Goal: Information Seeking & Learning: Understand process/instructions

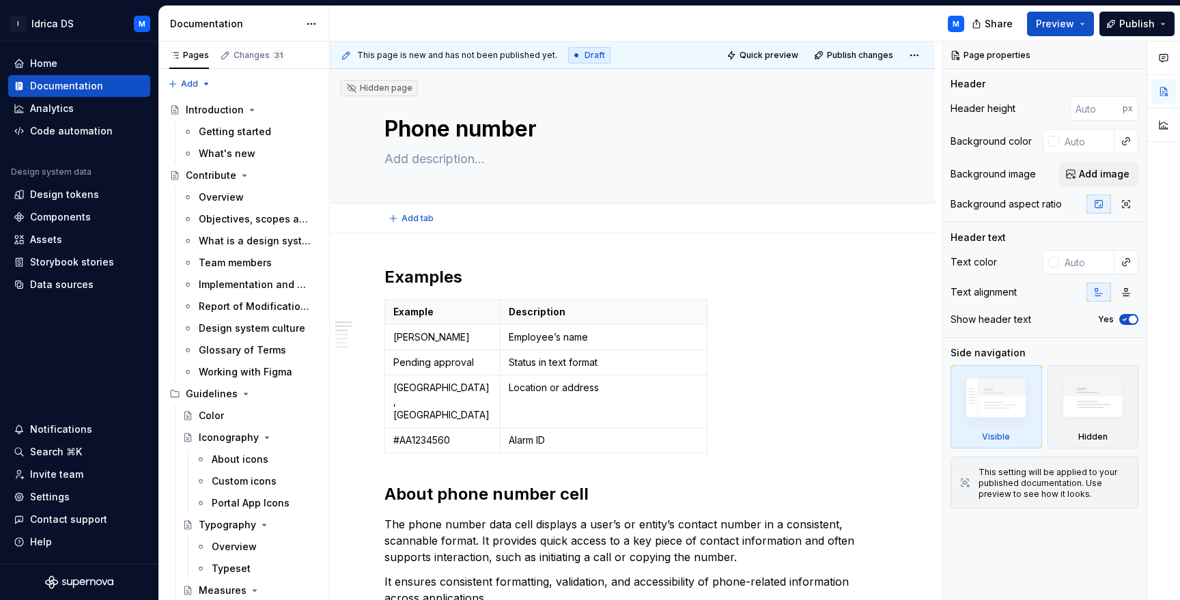
type textarea "*"
click at [385, 484] on h2 "About phone number cell" at bounding box center [633, 495] width 496 height 22
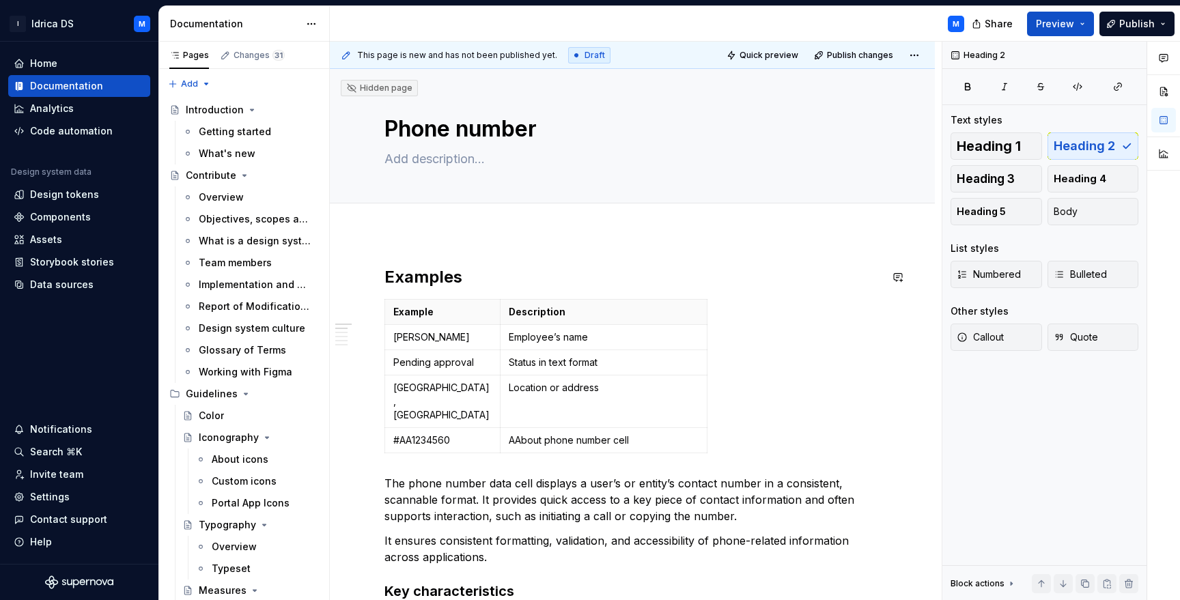
drag, startPoint x: 725, startPoint y: 422, endPoint x: 372, endPoint y: 235, distance: 399.7
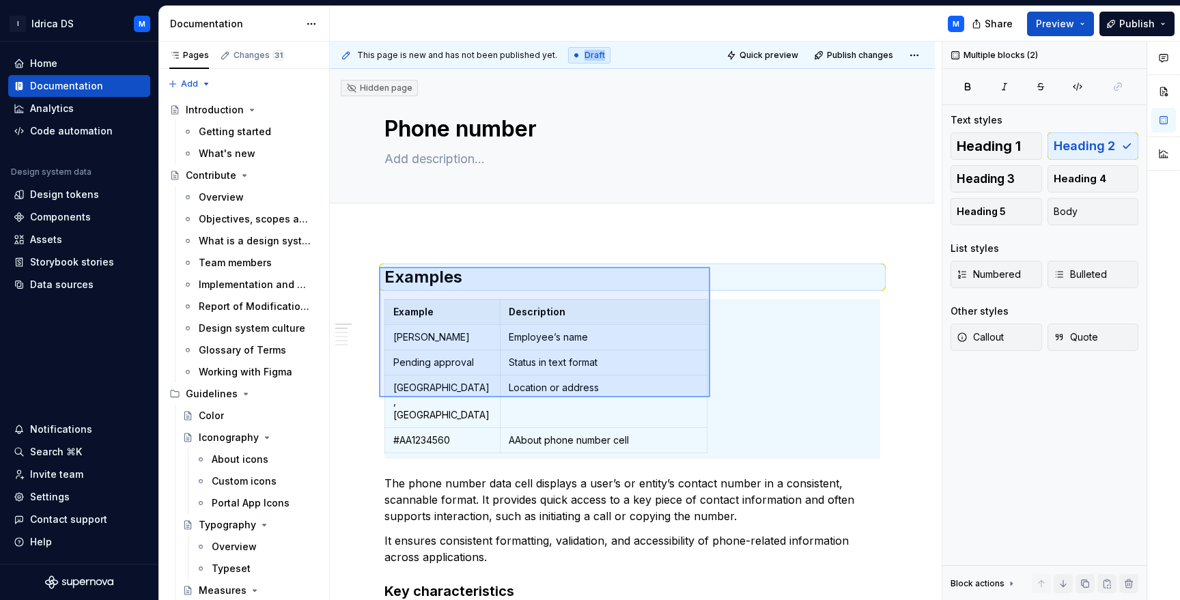
drag, startPoint x: 381, startPoint y: 268, endPoint x: 717, endPoint y: 398, distance: 359.6
click at [715, 398] on div "This page is new and has not been published yet. Draft Quick preview Publish ch…" at bounding box center [636, 321] width 612 height 559
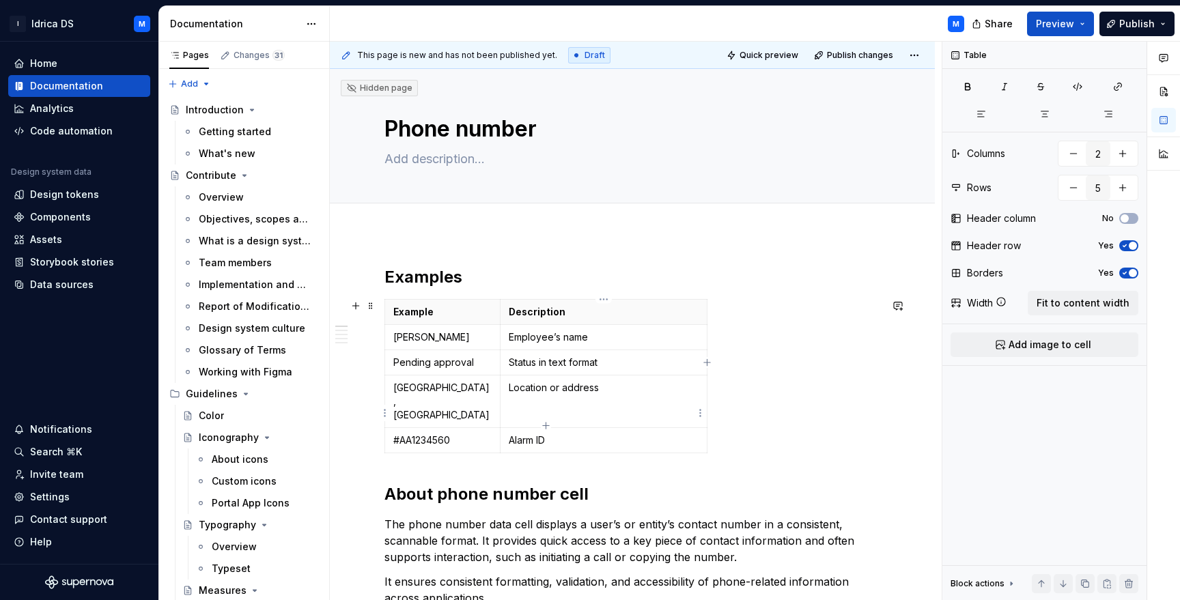
click at [696, 434] on p "Alarm ID" at bounding box center [604, 441] width 190 height 14
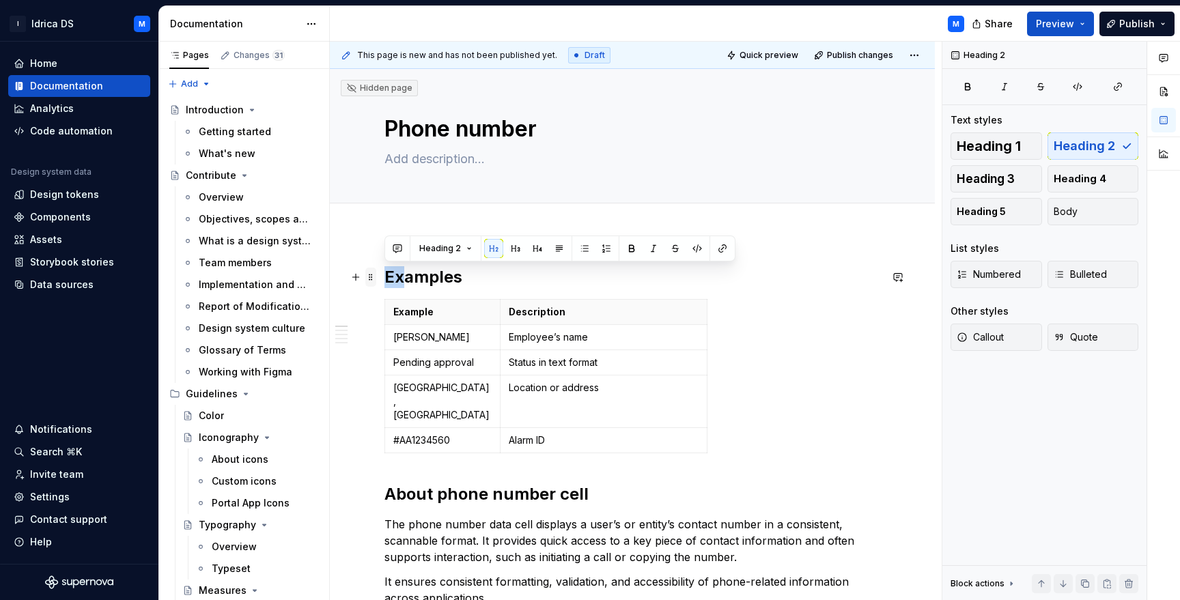
drag, startPoint x: 732, startPoint y: 419, endPoint x: 373, endPoint y: 278, distance: 386.1
click at [385, 278] on h2 "Examples" at bounding box center [633, 277] width 496 height 22
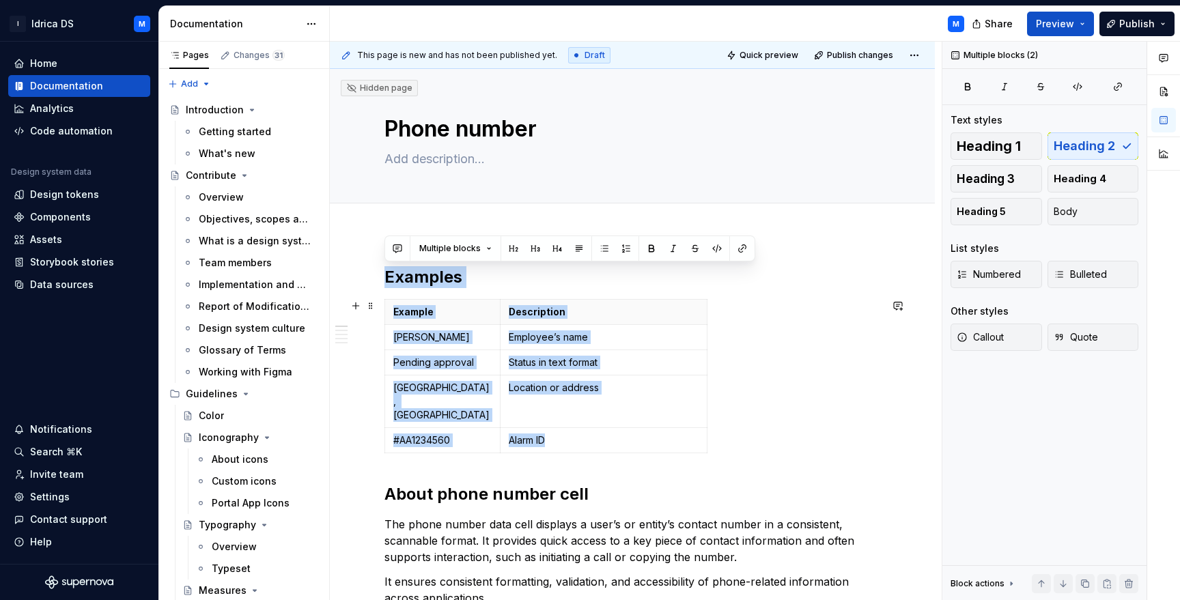
drag, startPoint x: 385, startPoint y: 277, endPoint x: 649, endPoint y: 426, distance: 303.2
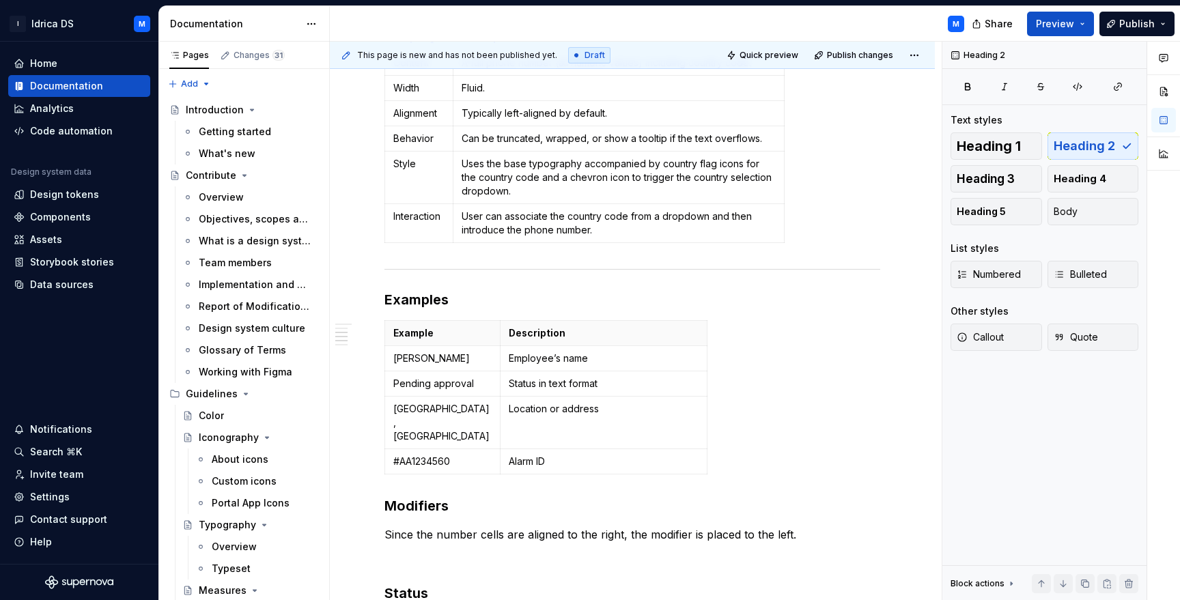
scroll to position [529, 0]
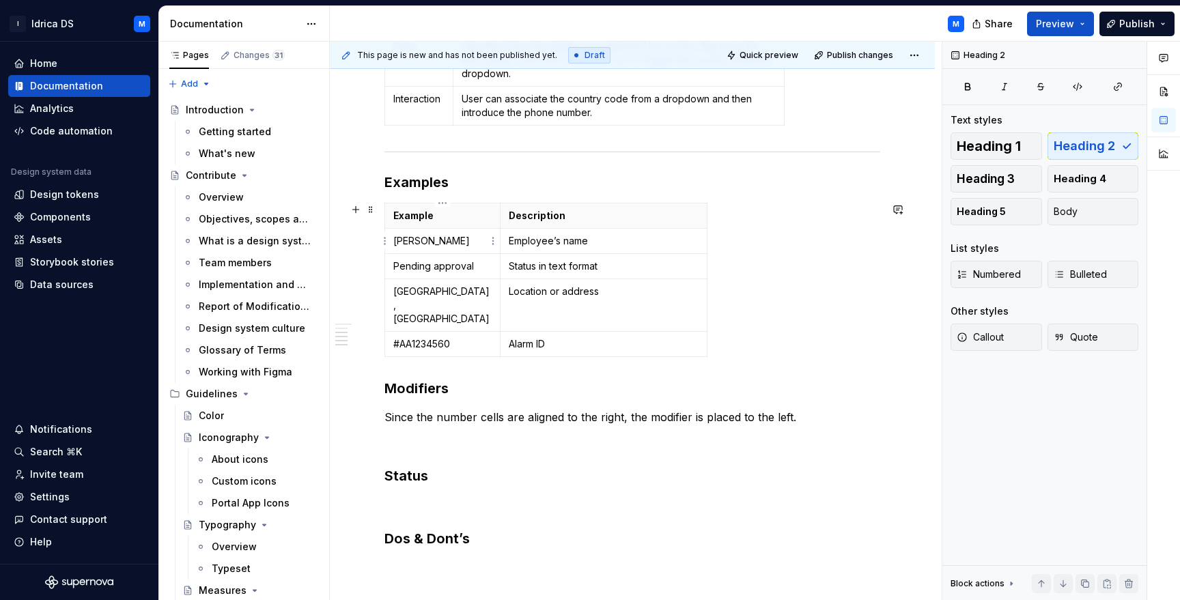
click at [437, 242] on p "[PERSON_NAME]" at bounding box center [442, 241] width 98 height 14
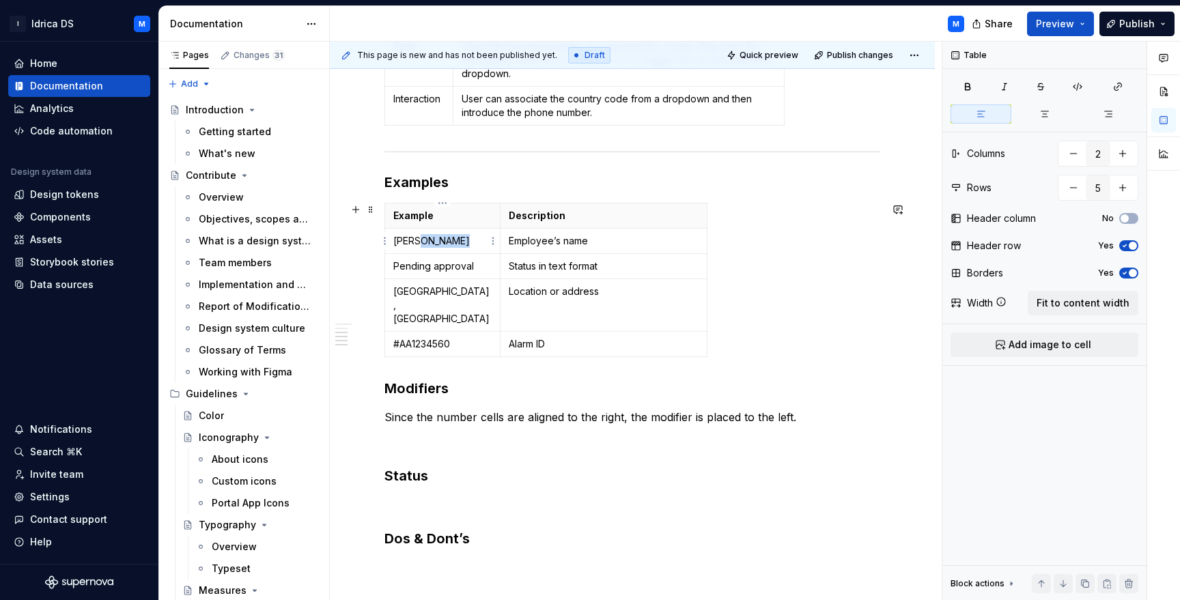
click at [437, 242] on p "[PERSON_NAME]" at bounding box center [442, 241] width 98 height 14
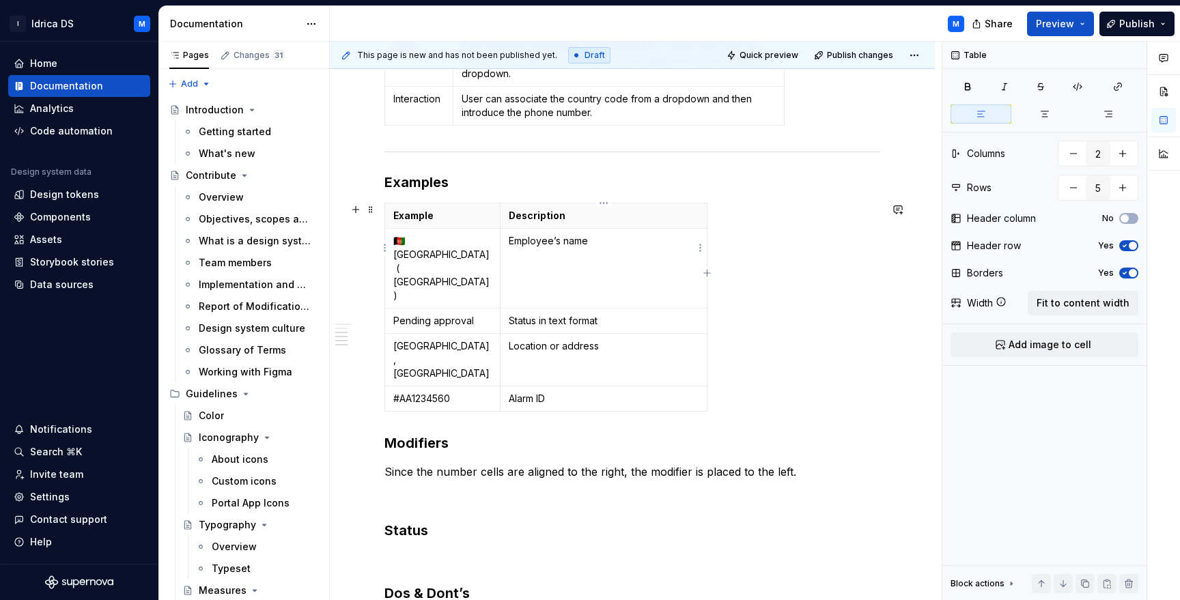
click at [549, 247] on p "Employee’s name" at bounding box center [604, 241] width 190 height 14
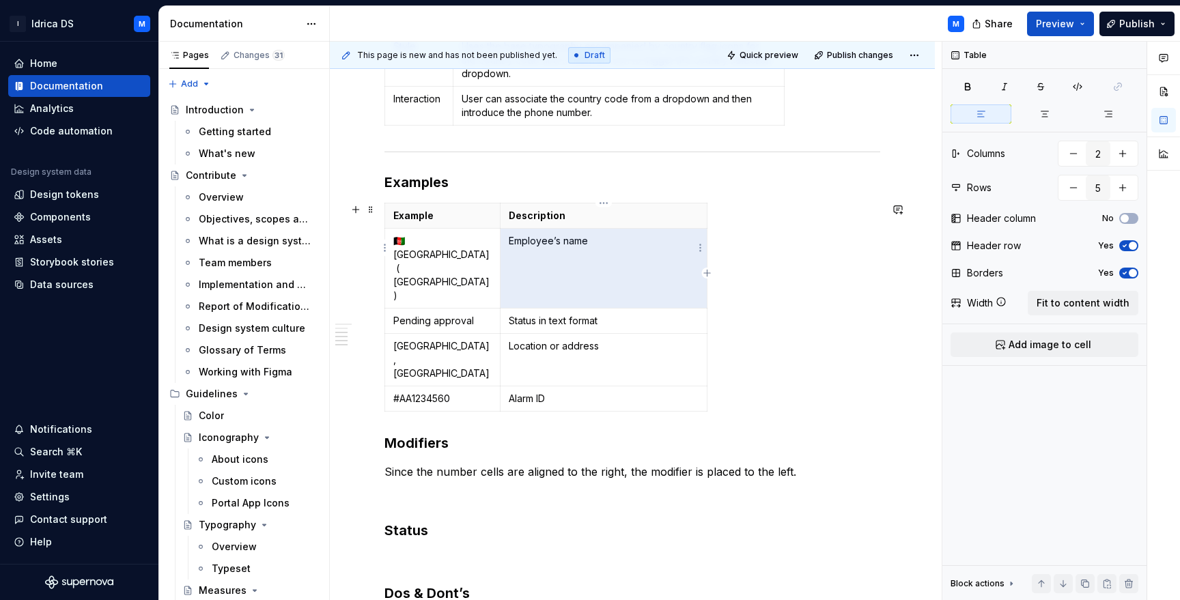
click at [549, 247] on p "Employee’s name" at bounding box center [604, 241] width 190 height 14
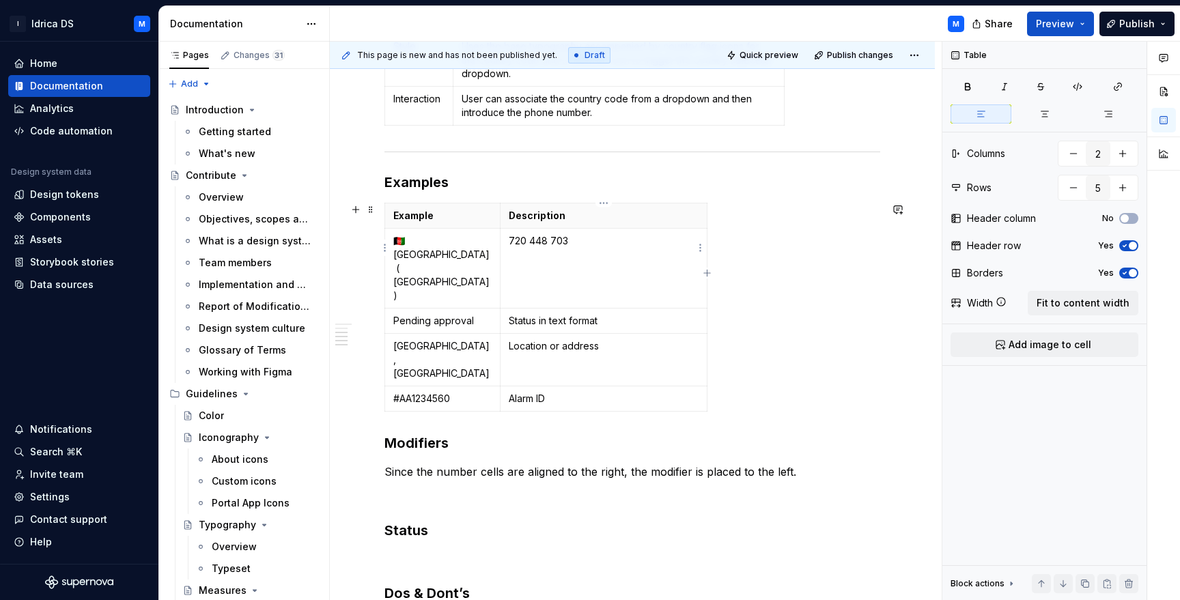
click at [509, 237] on p "720 448 703" at bounding box center [604, 241] width 190 height 14
click at [539, 339] on p "Location or address" at bounding box center [604, 346] width 190 height 14
click at [538, 339] on p "Location or address" at bounding box center [604, 346] width 190 height 14
click at [507, 334] on td "[PHONE_NUMBER]" at bounding box center [603, 360] width 207 height 53
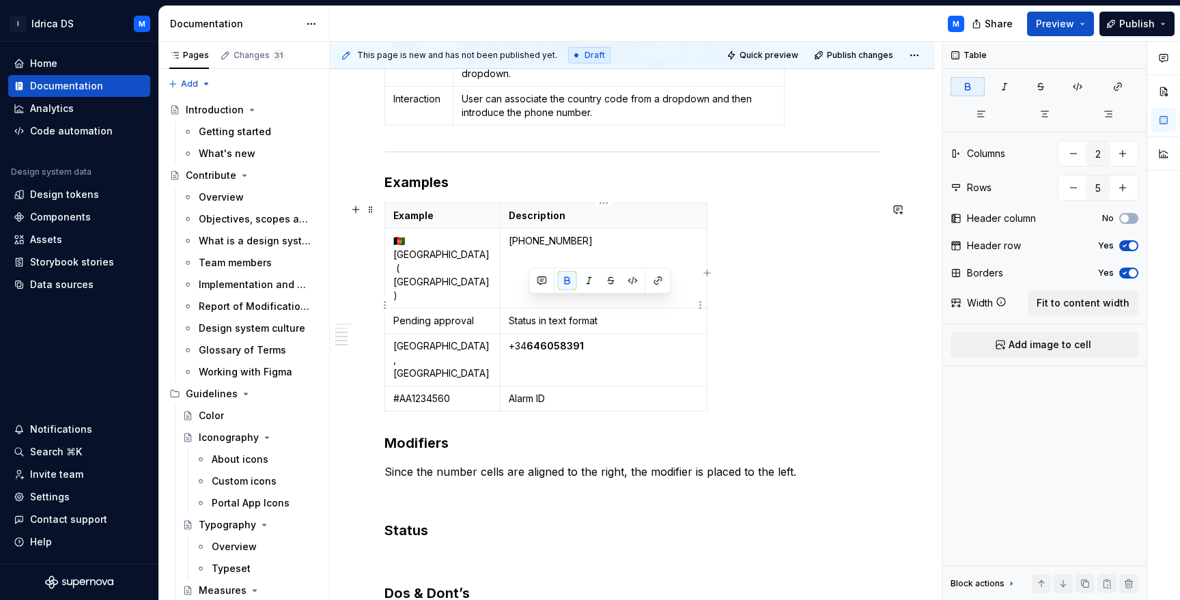
drag, startPoint x: 531, startPoint y: 305, endPoint x: 644, endPoint y: 307, distance: 113.4
click at [643, 339] on p "[PHONE_NUMBER]" at bounding box center [604, 346] width 190 height 14
click at [646, 334] on td "[PHONE_NUMBER]" at bounding box center [603, 360] width 207 height 53
click at [441, 339] on p "[GEOGRAPHIC_DATA], [GEOGRAPHIC_DATA]" at bounding box center [442, 359] width 98 height 41
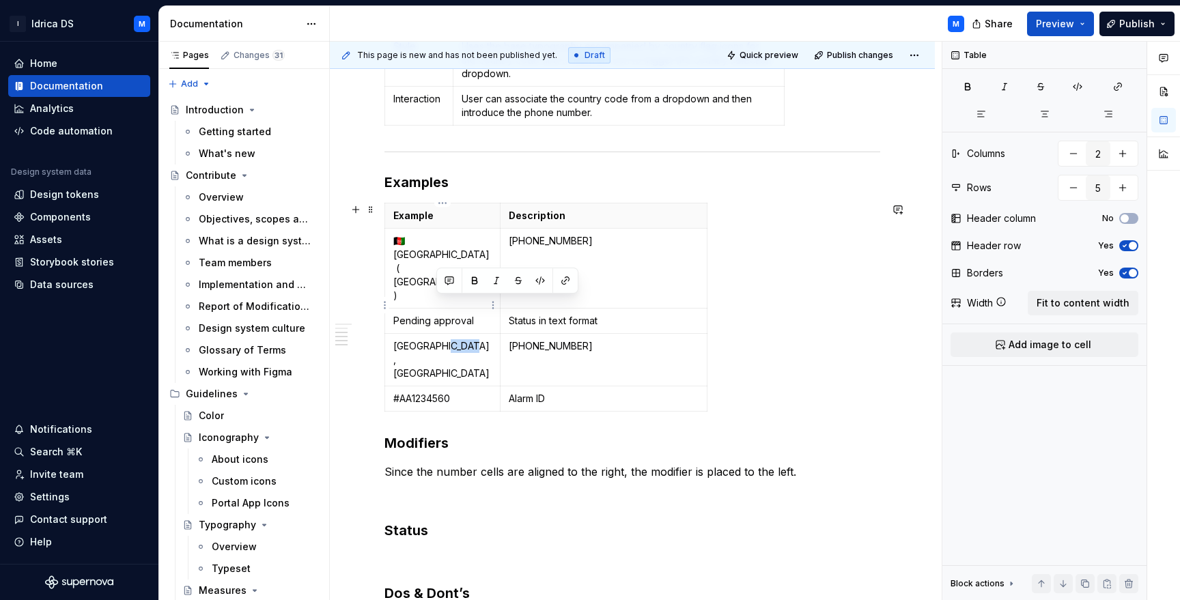
click at [441, 339] on p "[GEOGRAPHIC_DATA], [GEOGRAPHIC_DATA]" at bounding box center [442, 359] width 98 height 41
click at [438, 339] on p "[GEOGRAPHIC_DATA], [GEOGRAPHIC_DATA]" at bounding box center [442, 359] width 98 height 41
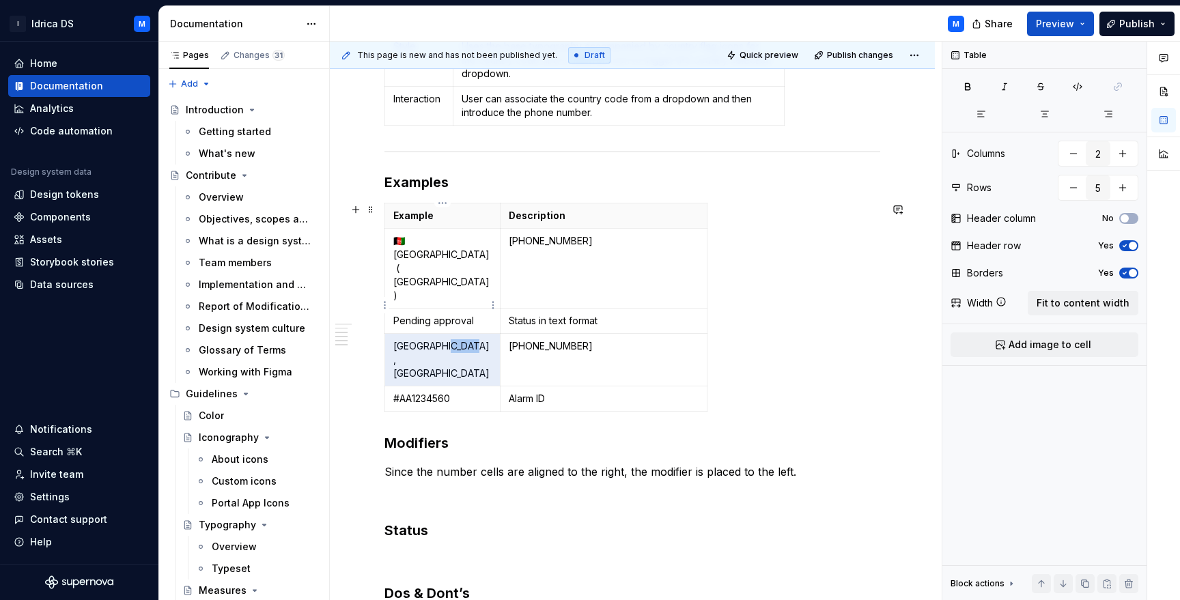
click at [438, 339] on p "[GEOGRAPHIC_DATA], [GEOGRAPHIC_DATA]" at bounding box center [442, 359] width 98 height 41
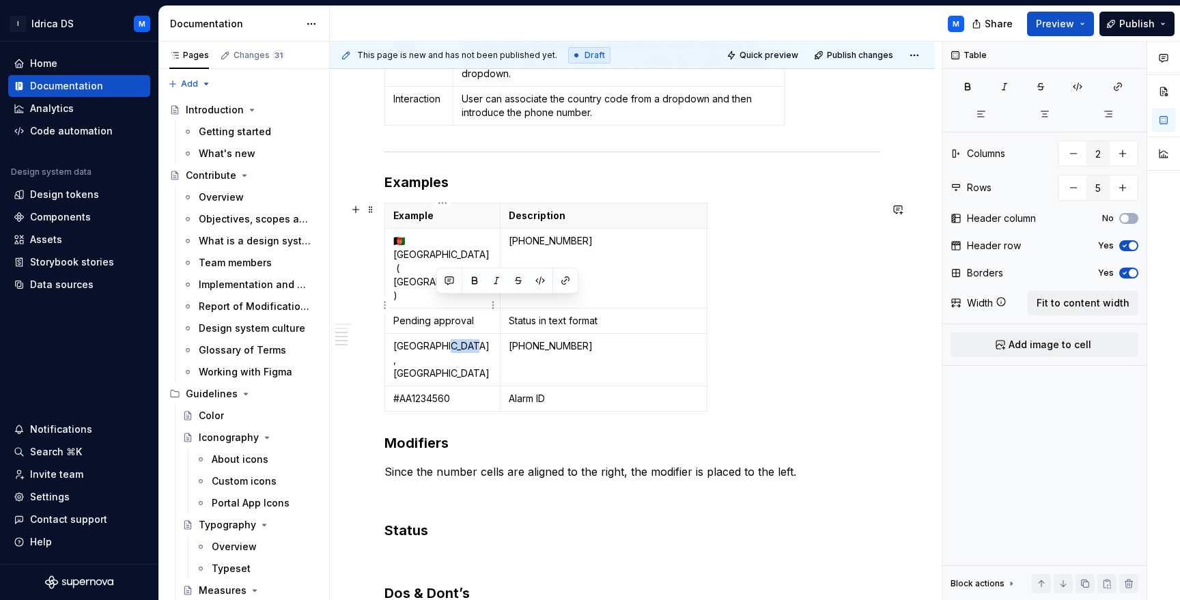
click at [436, 339] on p "[GEOGRAPHIC_DATA], [GEOGRAPHIC_DATA]" at bounding box center [442, 359] width 98 height 41
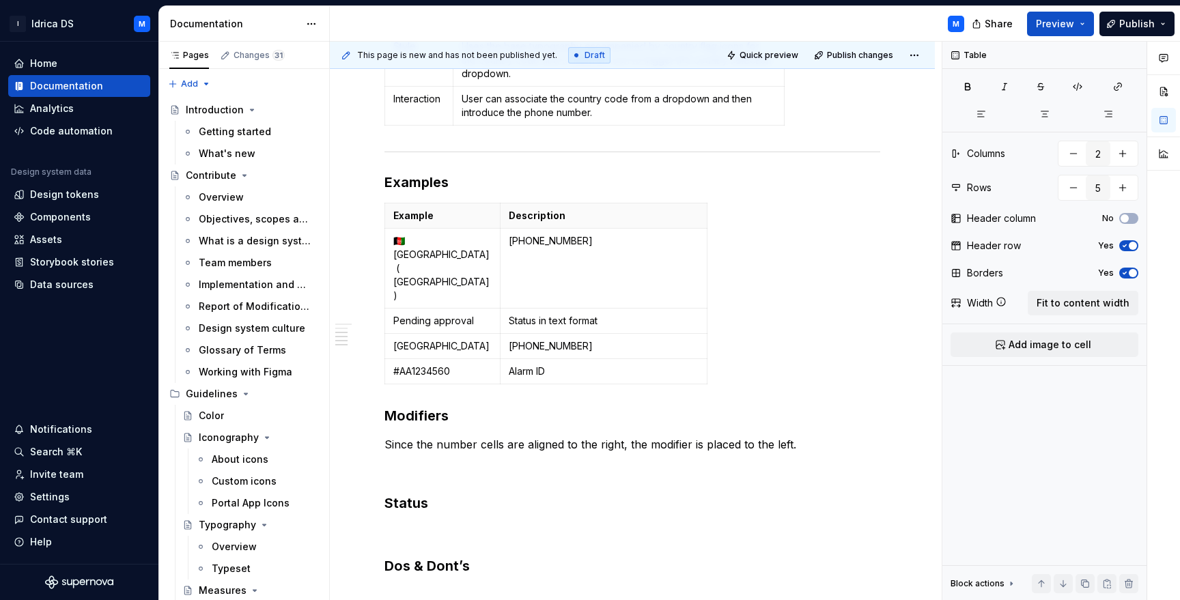
type textarea "*"
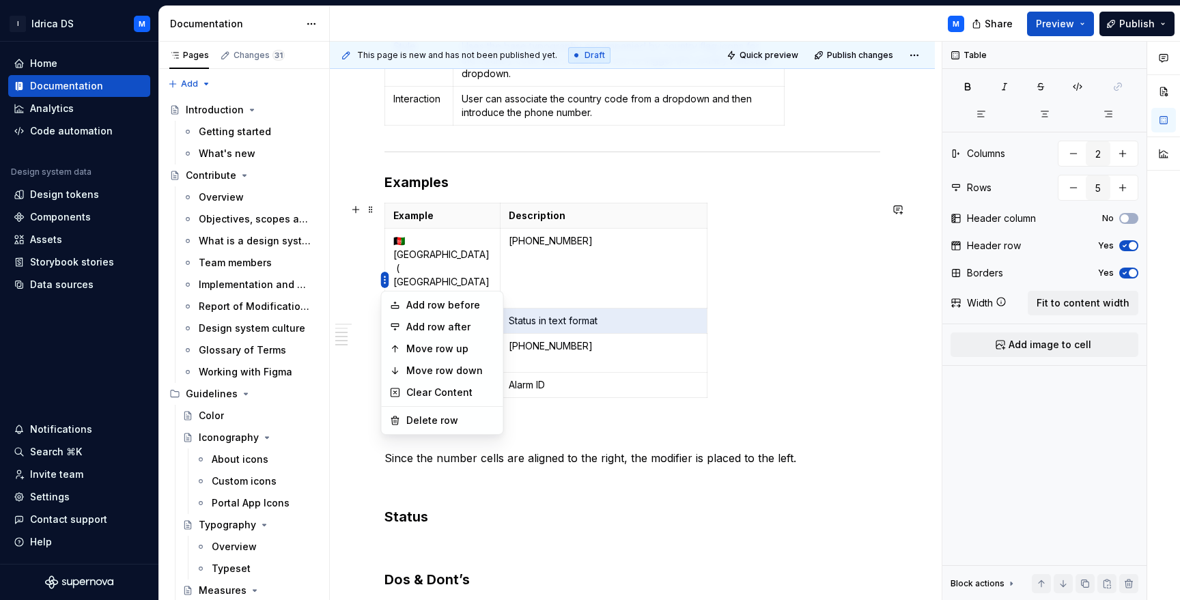
click at [387, 278] on html "I Idrica DS M Home Documentation Analytics Code automation Design system data D…" at bounding box center [590, 300] width 1180 height 600
click at [436, 415] on div "Delete row" at bounding box center [450, 421] width 89 height 14
type input "4"
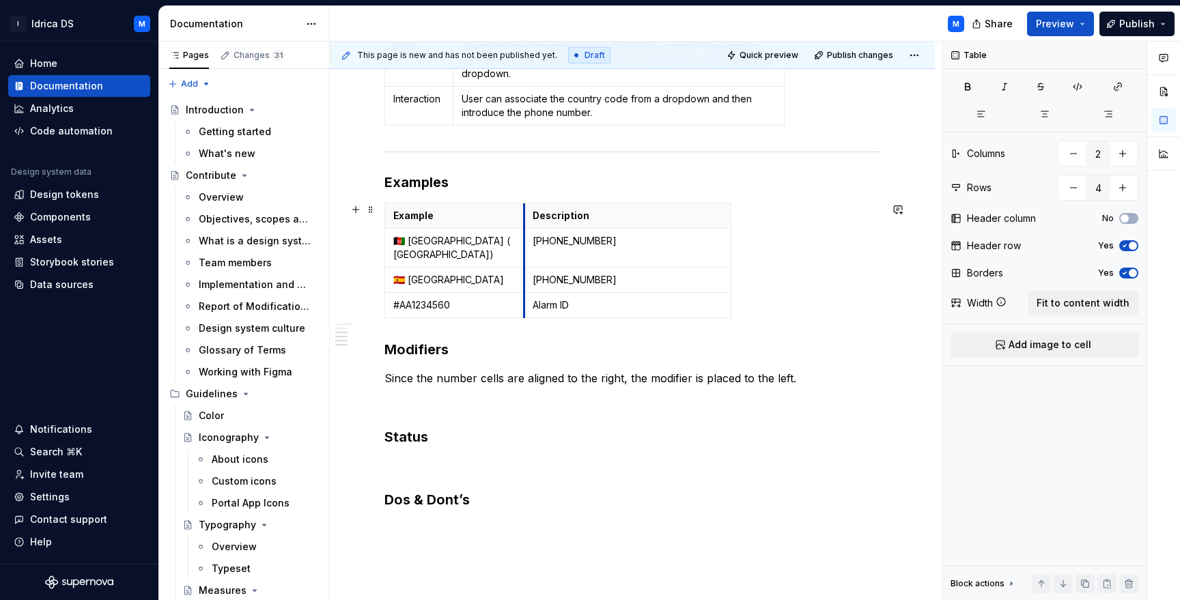
drag, startPoint x: 500, startPoint y: 217, endPoint x: 524, endPoint y: 217, distance: 23.9
click at [524, 217] on th "Description" at bounding box center [627, 216] width 207 height 25
click at [462, 301] on td "#AA1234560" at bounding box center [454, 305] width 139 height 25
click at [418, 299] on p "#AA1234560" at bounding box center [454, 306] width 122 height 14
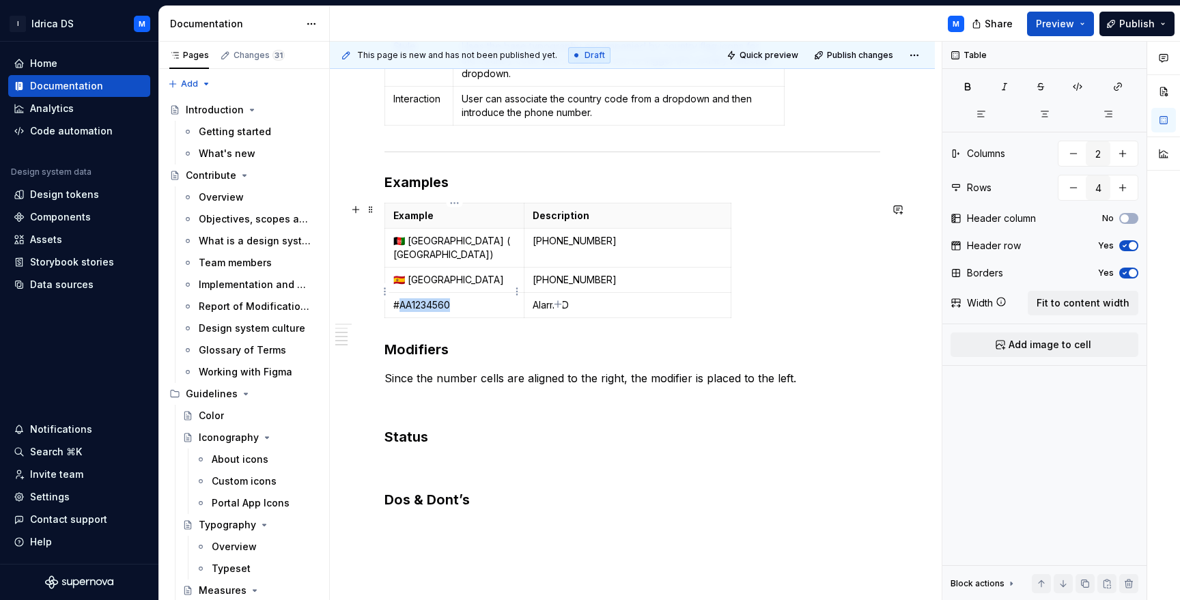
click at [418, 299] on p "#AA1234560" at bounding box center [454, 306] width 122 height 14
drag, startPoint x: 535, startPoint y: 292, endPoint x: 634, endPoint y: 291, distance: 99.1
click at [634, 299] on p "Alarm ID" at bounding box center [628, 306] width 190 height 14
drag, startPoint x: 533, startPoint y: 292, endPoint x: 585, endPoint y: 285, distance: 52.4
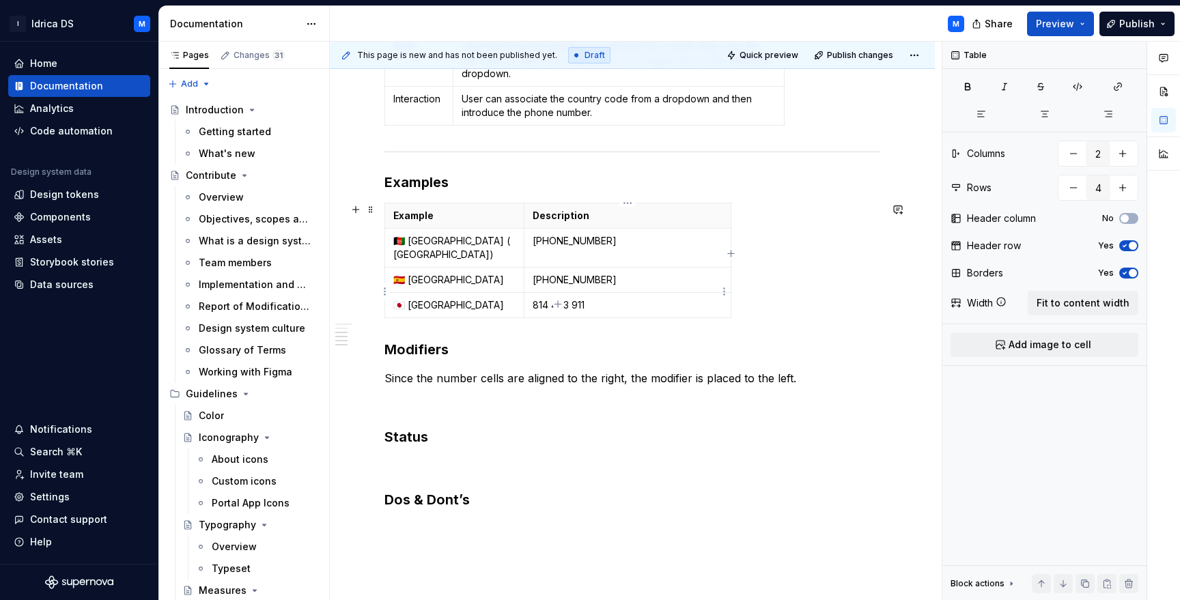
click at [533, 299] on p "814 493 911" at bounding box center [628, 306] width 190 height 14
click at [768, 304] on div "Example Description 🇦🇫 [GEOGRAPHIC_DATA] ( [GEOGRAPHIC_DATA]) [PHONE_NUMBER] 🇪🇸…" at bounding box center [633, 263] width 496 height 121
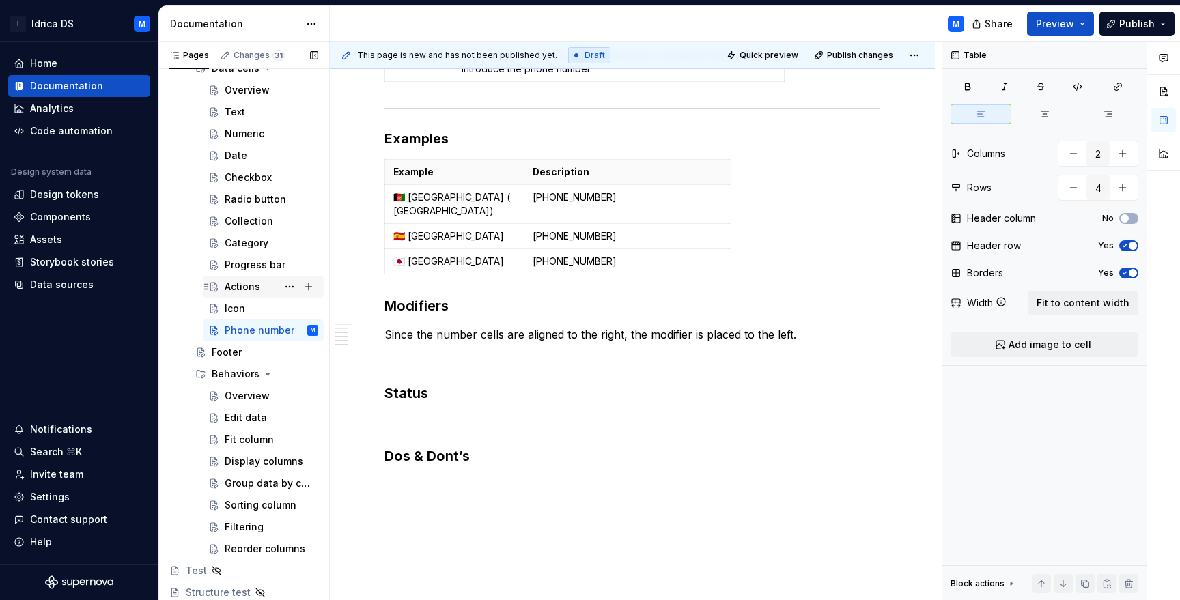
scroll to position [2442, 0]
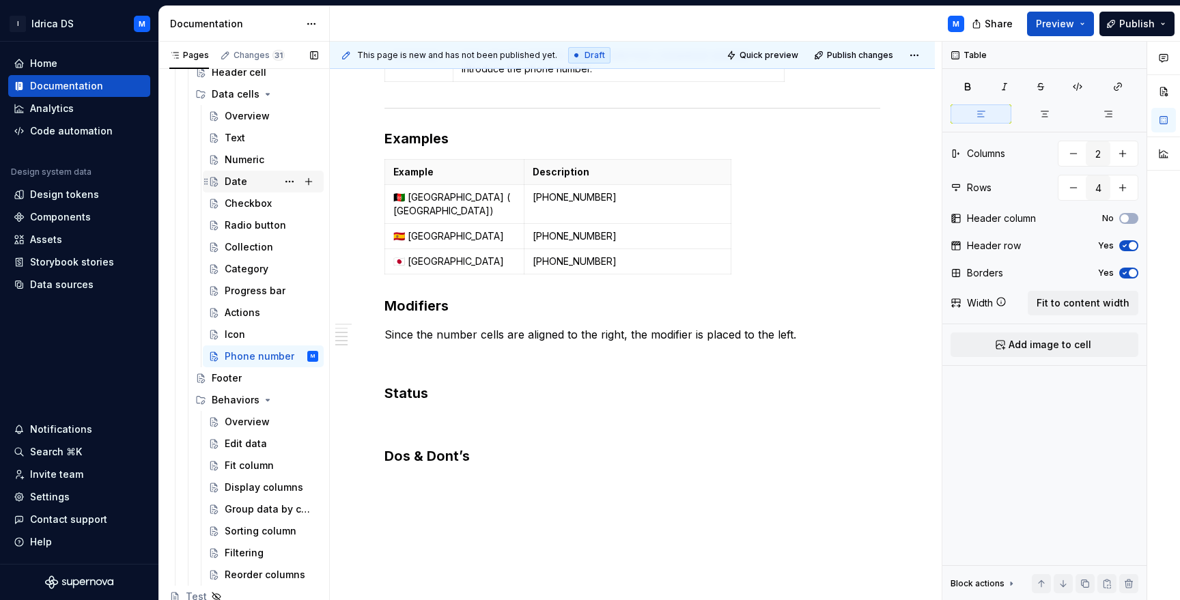
click at [249, 180] on div "Date" at bounding box center [272, 181] width 94 height 19
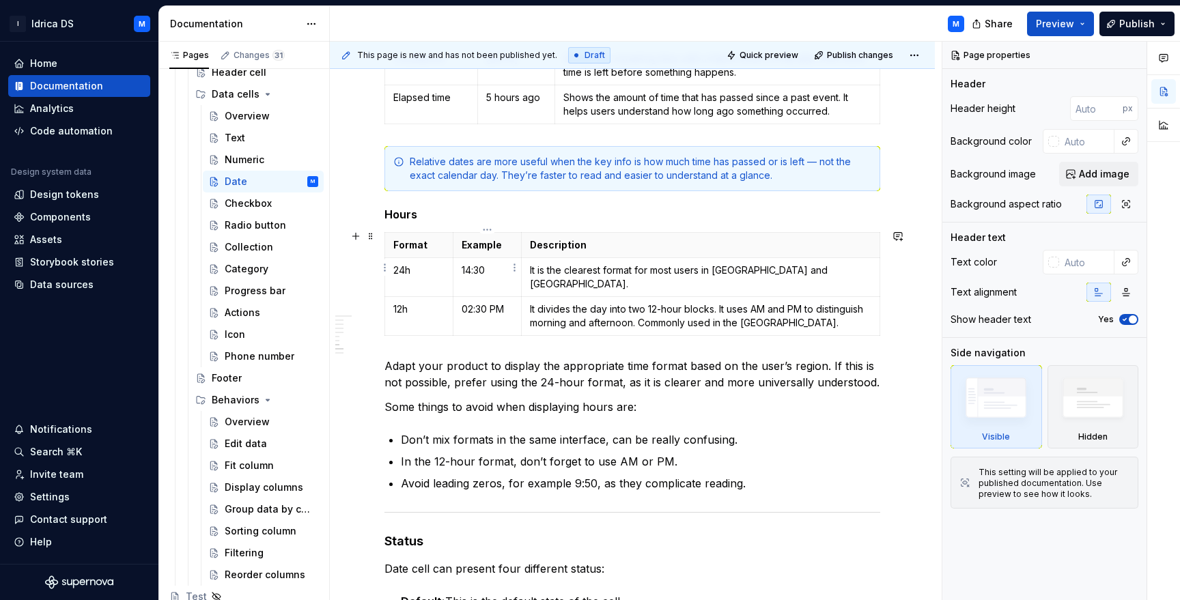
scroll to position [1903, 0]
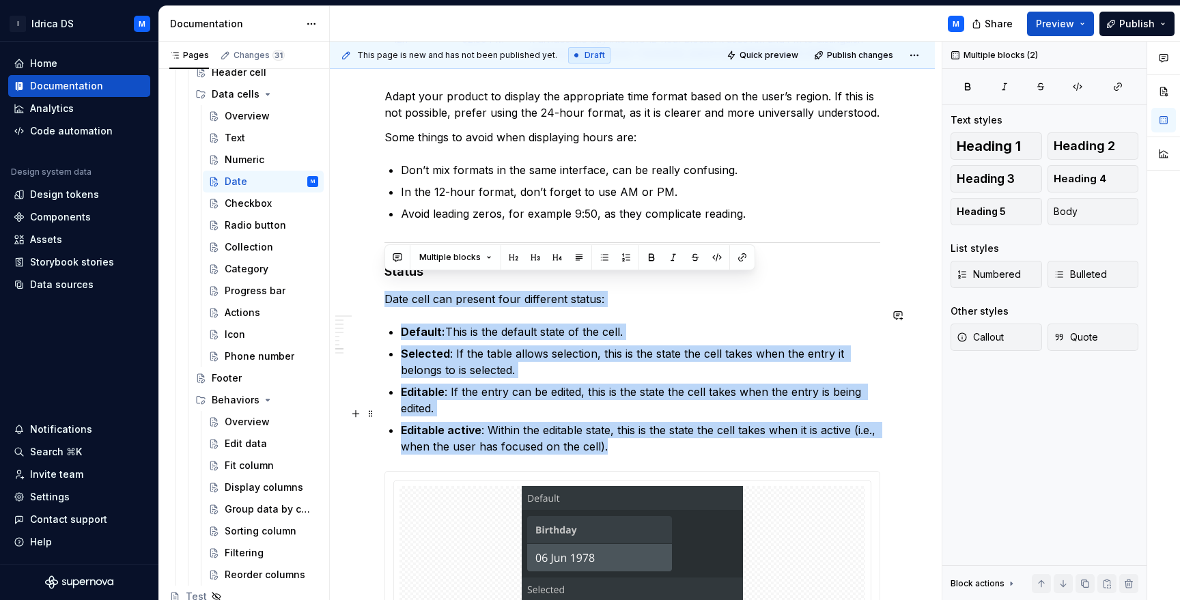
drag, startPoint x: 387, startPoint y: 281, endPoint x: 670, endPoint y: 437, distance: 323.2
click at [670, 437] on div "About date cell A date cell is a type of table cell used to display temporal va…" at bounding box center [633, 101] width 496 height 3476
click at [242, 355] on div "Phone number" at bounding box center [251, 357] width 53 height 14
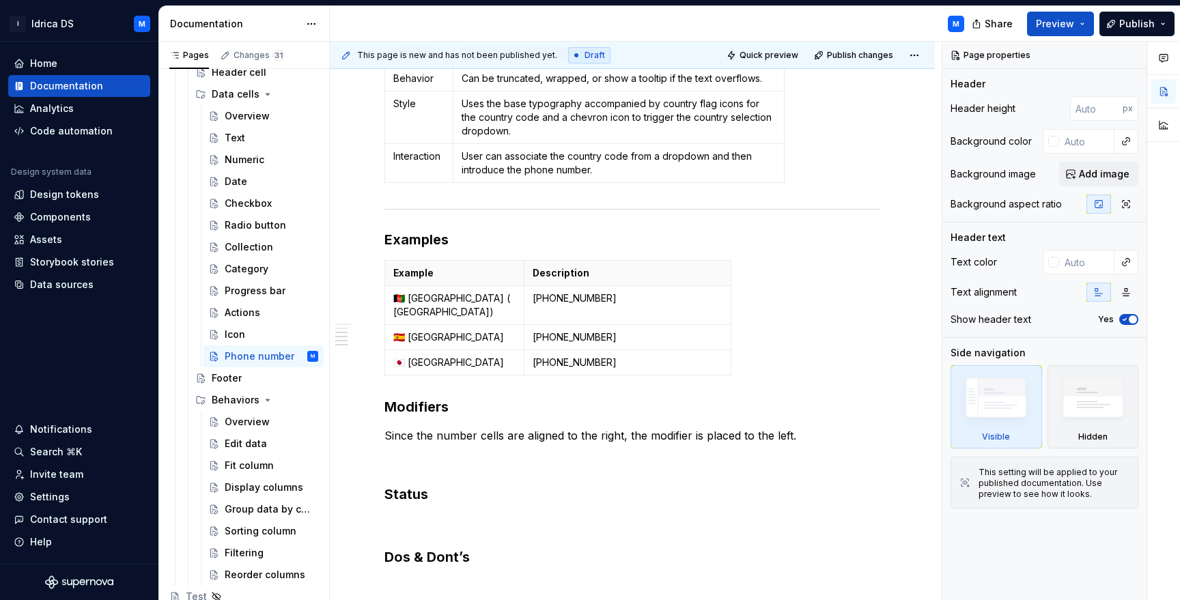
scroll to position [599, 0]
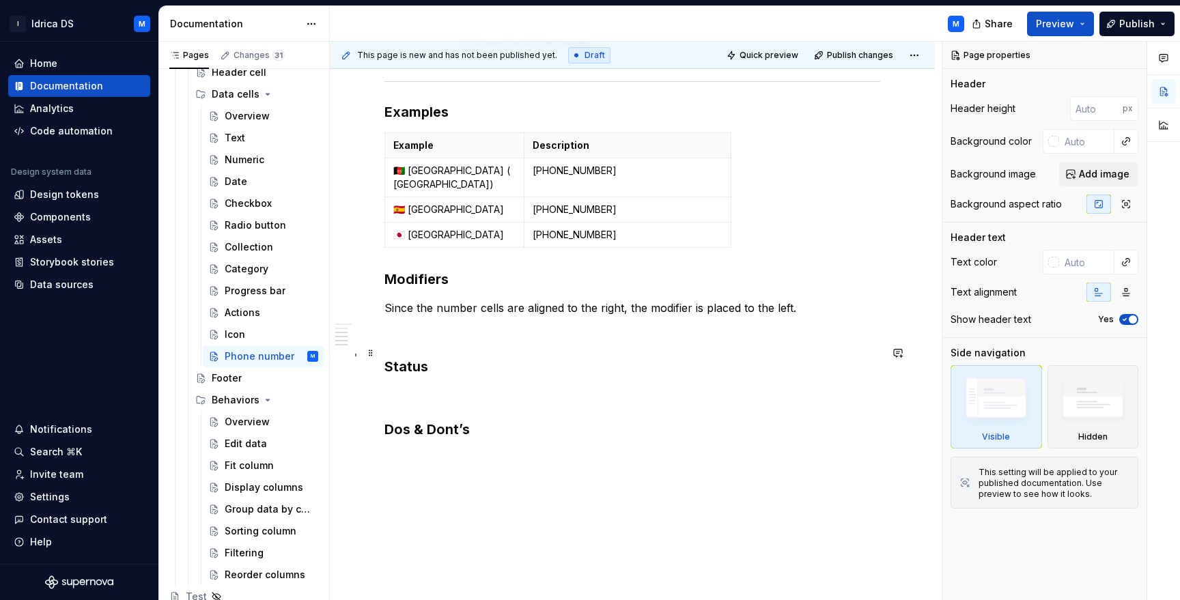
click at [459, 359] on h3 "Status" at bounding box center [633, 366] width 496 height 19
type textarea "*"
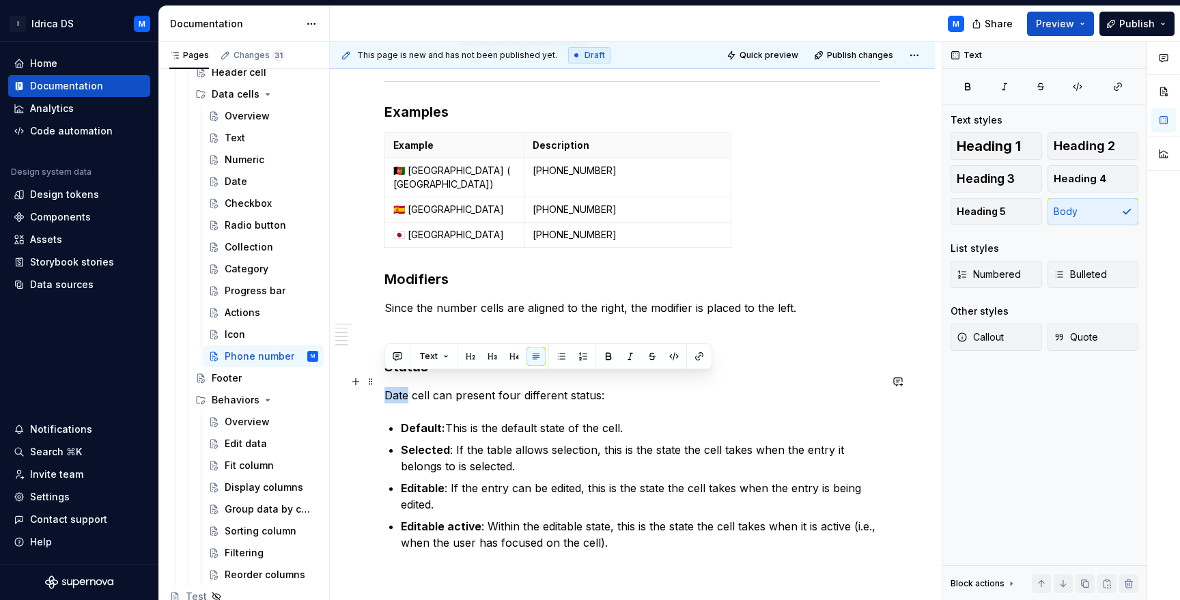
drag, startPoint x: 406, startPoint y: 383, endPoint x: 380, endPoint y: 381, distance: 26.7
click at [380, 381] on div "About phone number cell The phone number data cell displays a user’s or entity’…" at bounding box center [632, 226] width 605 height 1182
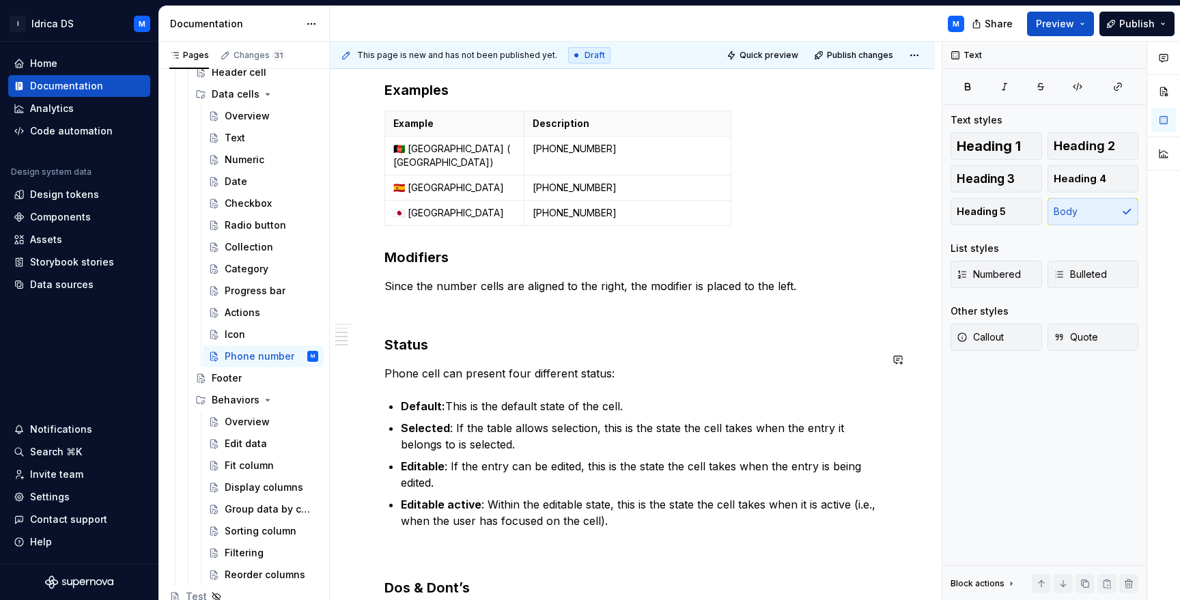
scroll to position [645, 0]
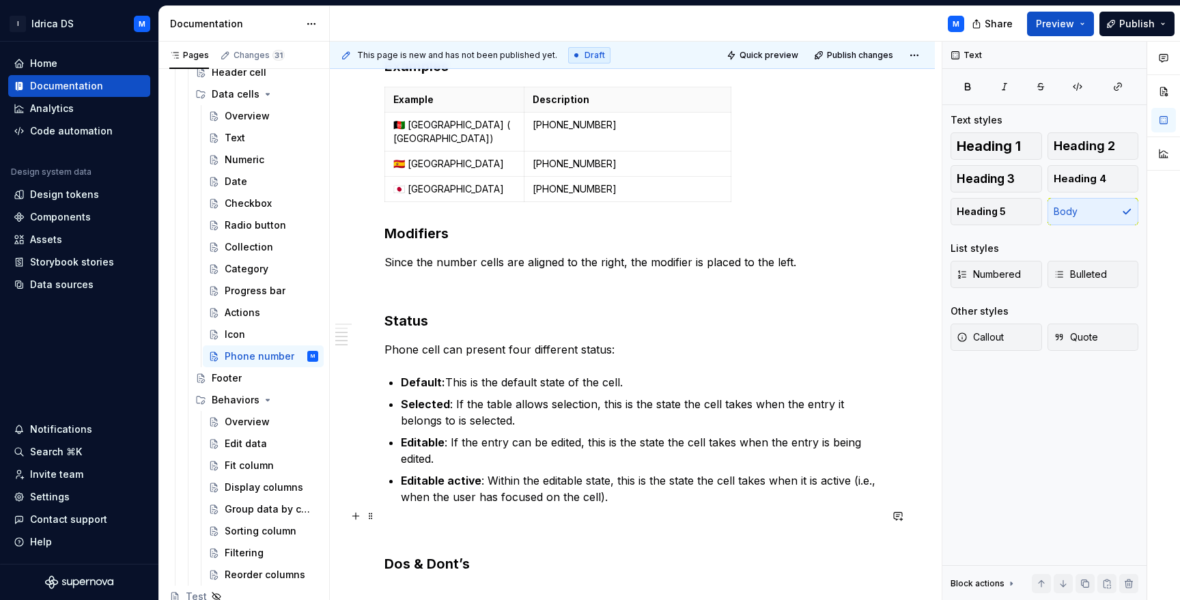
click at [463, 522] on p at bounding box center [633, 530] width 496 height 16
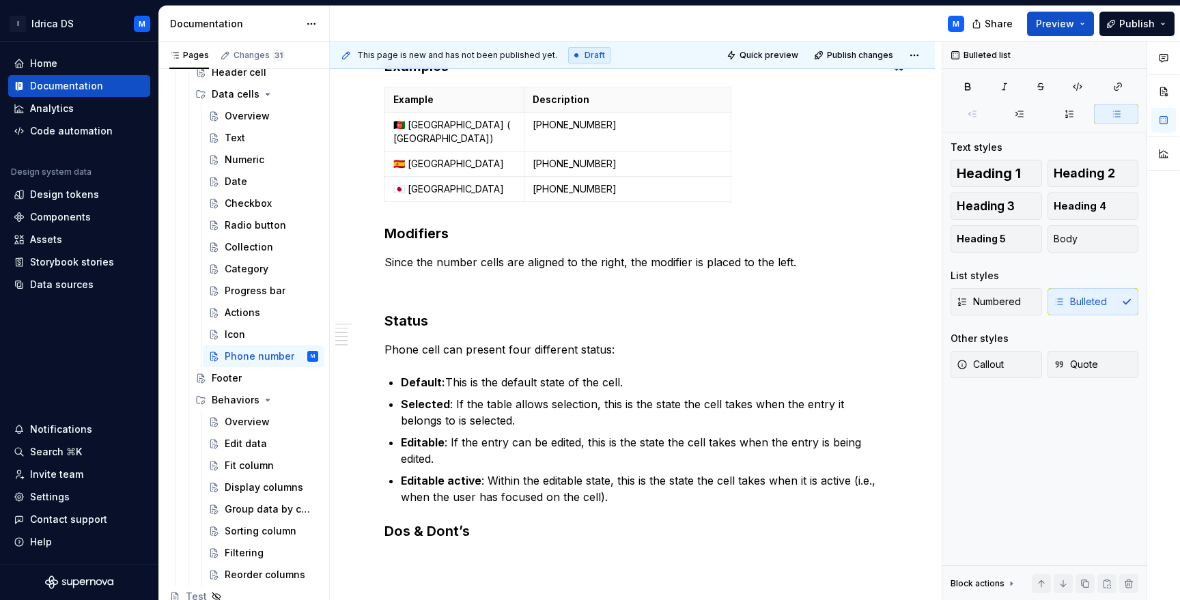
type textarea "*"
